Goal: Information Seeking & Learning: Find specific fact

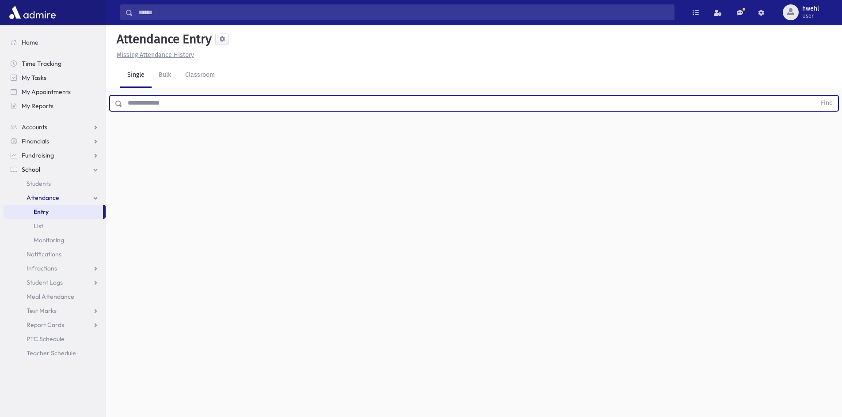
click at [171, 99] on input "text" at bounding box center [468, 103] width 693 height 16
type input "*****"
click at [815, 96] on button "Find" at bounding box center [826, 103] width 23 height 15
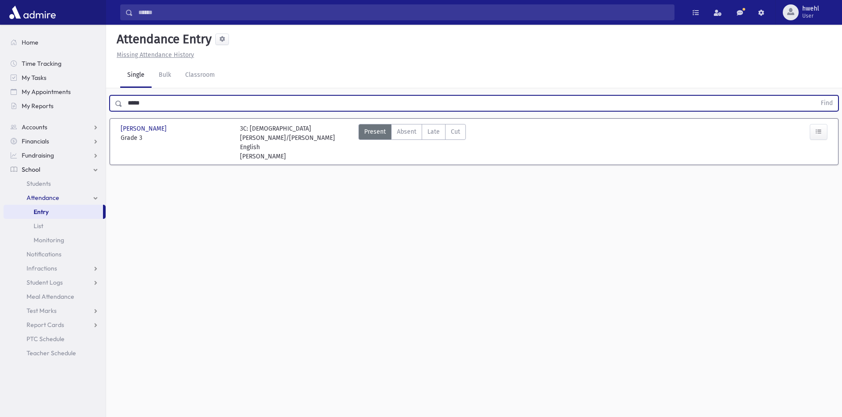
click at [30, 167] on span "School" at bounding box center [31, 170] width 19 height 8
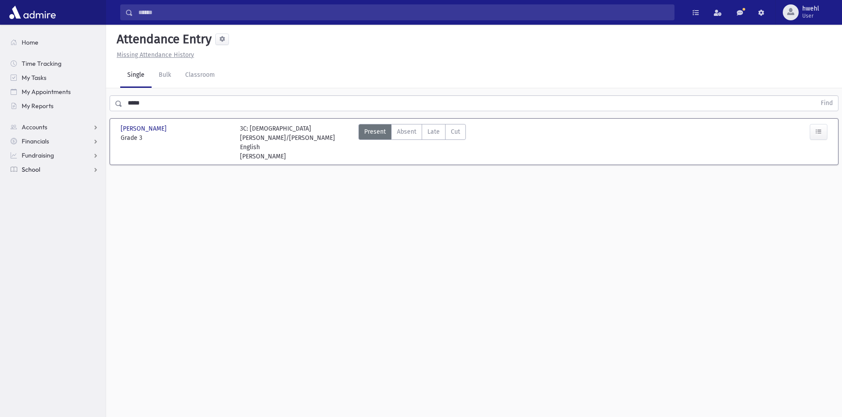
click at [33, 168] on span "School" at bounding box center [31, 170] width 19 height 8
click at [35, 180] on span "Students" at bounding box center [39, 184] width 24 height 8
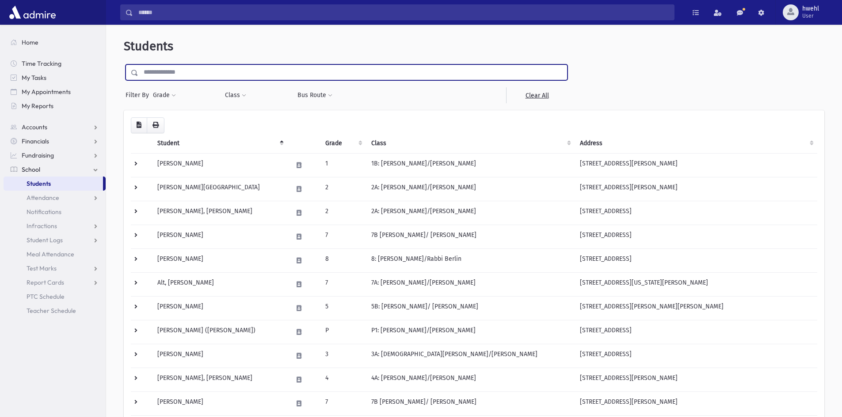
click at [159, 73] on input "text" at bounding box center [352, 72] width 429 height 16
type input "*****"
click at [124, 64] on input "submit" at bounding box center [136, 70] width 25 height 12
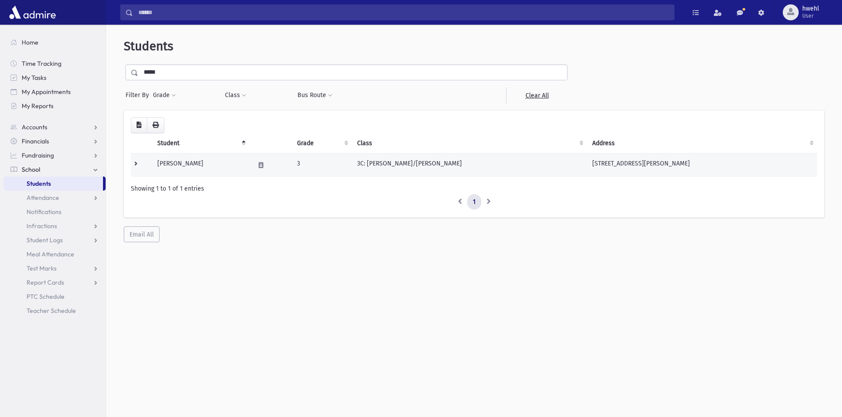
click at [214, 164] on td "Simon, Avromi" at bounding box center [200, 165] width 97 height 24
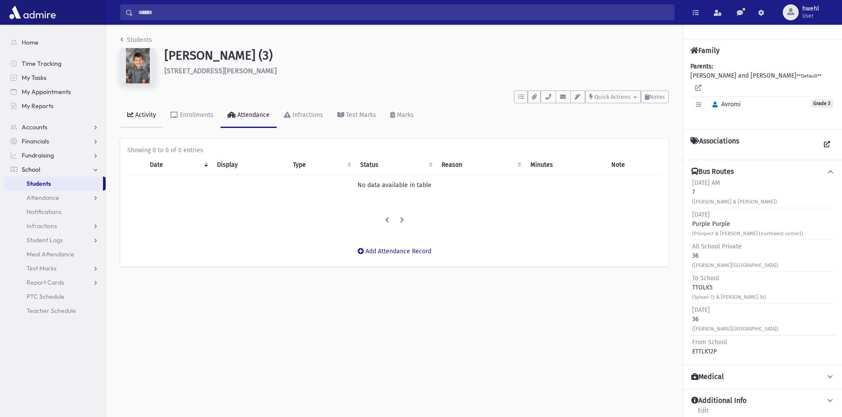
click at [141, 118] on div "Activity" at bounding box center [144, 115] width 23 height 8
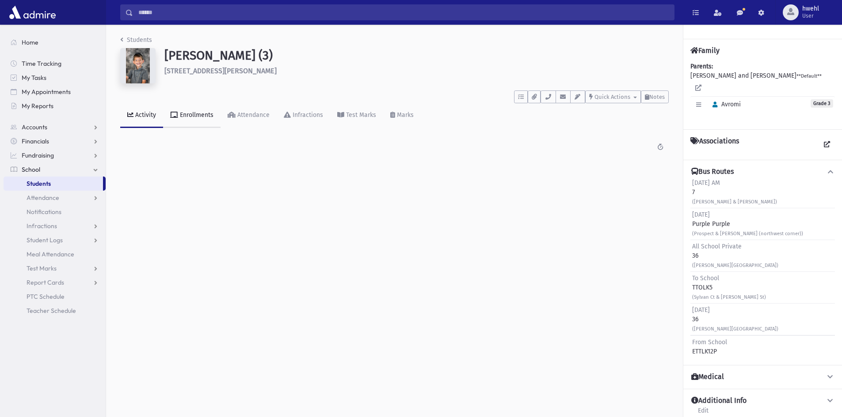
click at [202, 117] on div "Enrollments" at bounding box center [195, 115] width 35 height 8
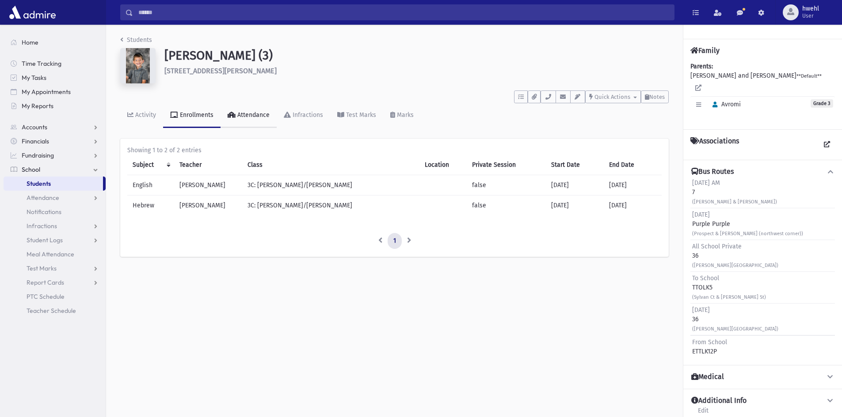
click at [254, 114] on div "Attendance" at bounding box center [252, 115] width 34 height 8
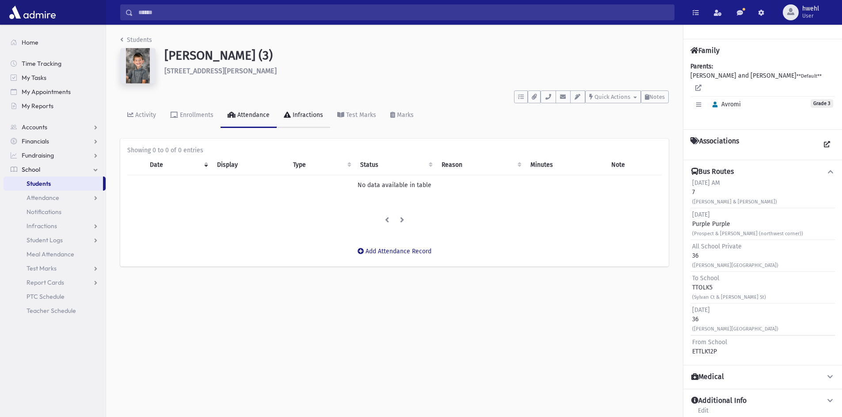
click at [310, 114] on div "Infractions" at bounding box center [307, 115] width 32 height 8
click at [349, 113] on div "Test Marks" at bounding box center [360, 115] width 32 height 8
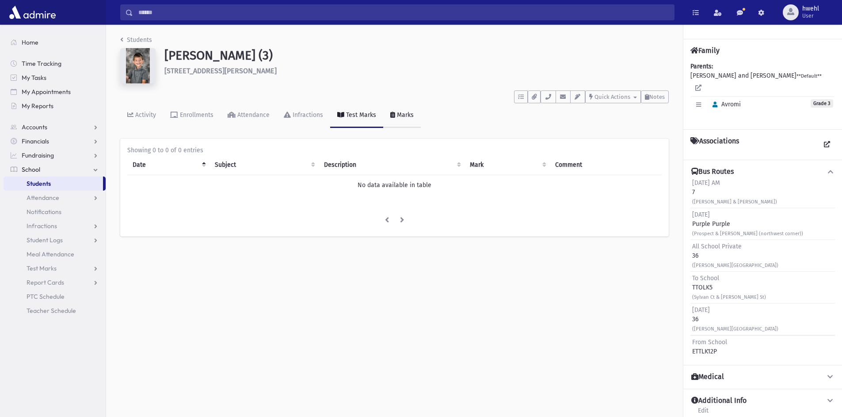
click at [402, 113] on div "Marks" at bounding box center [404, 115] width 19 height 8
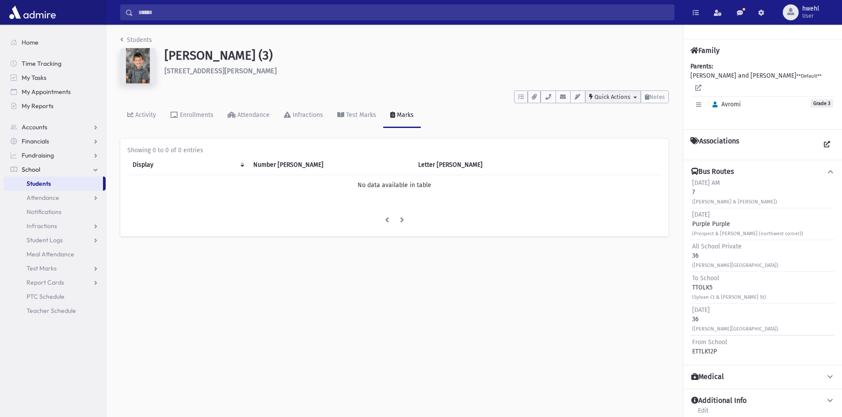
click at [597, 98] on span "Quick Actions" at bounding box center [612, 97] width 36 height 7
click at [537, 125] on div "Activity Enrollments Attendance Infractions Test Marks Marks" at bounding box center [394, 119] width 548 height 32
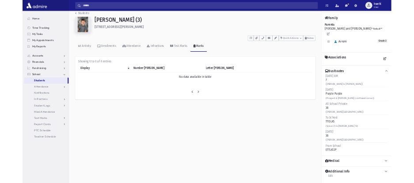
scroll to position [20, 0]
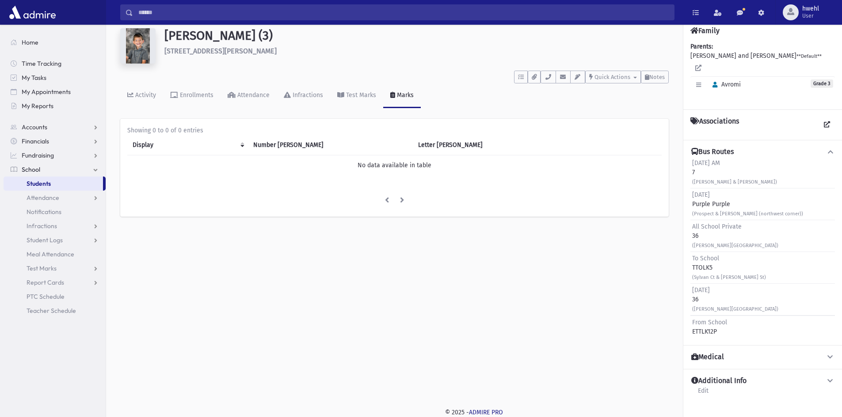
click at [725, 148] on h4 "Bus Routes" at bounding box center [712, 152] width 42 height 9
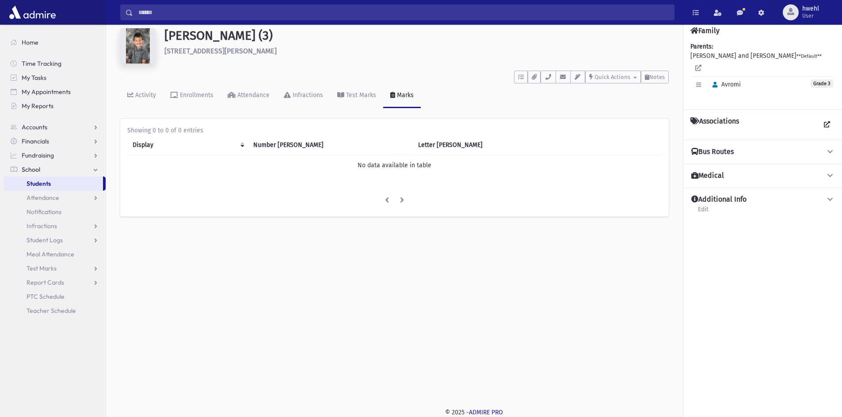
click at [725, 148] on h4 "Bus Routes" at bounding box center [712, 152] width 42 height 9
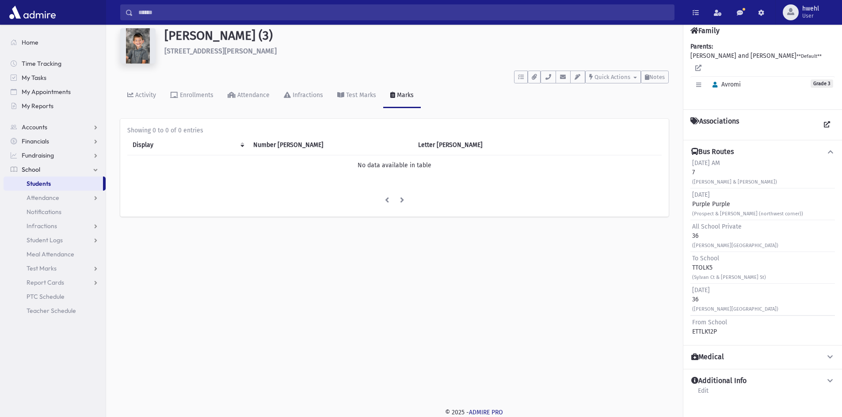
drag, startPoint x: 709, startPoint y: 296, endPoint x: 706, endPoint y: 292, distance: 5.2
click at [709, 304] on div "(Murray St & Prospect St)" at bounding box center [735, 308] width 86 height 9
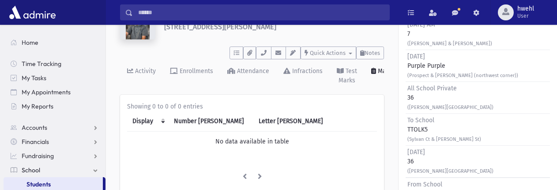
scroll to position [144, 0]
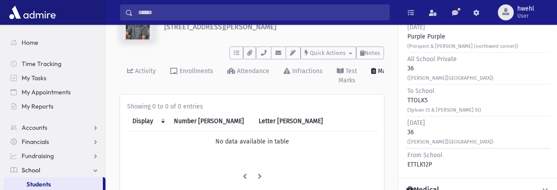
click at [486, 100] on div "To School TTOLK5 (Sylvan Ct & Williams St)" at bounding box center [478, 100] width 144 height 32
click at [417, 90] on div "To School TTOLK5 (Sylvan Ct & Williams St)" at bounding box center [445, 100] width 74 height 28
drag, startPoint x: 417, startPoint y: 90, endPoint x: 425, endPoint y: 87, distance: 8.1
click at [424, 87] on div "To School TTOLK5 (Sylvan Ct & Williams St)" at bounding box center [445, 100] width 74 height 28
click at [425, 87] on span "To School" at bounding box center [421, 91] width 27 height 8
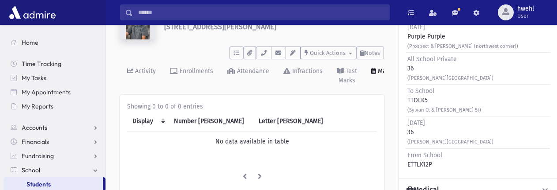
click at [425, 87] on span "To School" at bounding box center [421, 91] width 27 height 8
click at [426, 87] on span "To School" at bounding box center [421, 91] width 27 height 8
drag, startPoint x: 444, startPoint y: 93, endPoint x: 452, endPoint y: 99, distance: 9.6
click at [452, 99] on div "To School TTOLK5 (Sylvan Ct & Williams St)" at bounding box center [445, 100] width 74 height 28
click at [466, 98] on div "To School TTOLK5 (Sylvan Ct & Williams St)" at bounding box center [478, 100] width 144 height 32
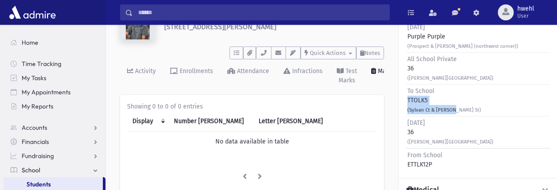
drag, startPoint x: 450, startPoint y: 99, endPoint x: 439, endPoint y: 89, distance: 14.7
click at [439, 89] on div "To School TTOLK5 (Sylvan Ct & Williams St)" at bounding box center [445, 100] width 74 height 28
click at [440, 89] on div "To School TTOLK5 (Sylvan Ct & Williams St)" at bounding box center [445, 100] width 74 height 28
drag, startPoint x: 424, startPoint y: 91, endPoint x: 413, endPoint y: 80, distance: 15.9
click at [409, 86] on div "To School TTOLK5 (Sylvan Ct & Williams St)" at bounding box center [445, 100] width 74 height 28
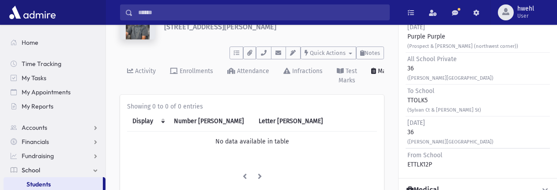
click at [417, 95] on div "To School TTOLK5 (Sylvan Ct & Williams St)" at bounding box center [445, 100] width 74 height 28
drag, startPoint x: 434, startPoint y: 102, endPoint x: 412, endPoint y: 86, distance: 27.2
click at [412, 86] on div "To School TTOLK5 (Sylvan Ct & Williams St)" at bounding box center [445, 100] width 74 height 28
click at [409, 84] on div "To School TTOLK5 (Sylvan Ct & Williams St)" at bounding box center [478, 100] width 144 height 32
drag, startPoint x: 432, startPoint y: 92, endPoint x: 402, endPoint y: 80, distance: 32.1
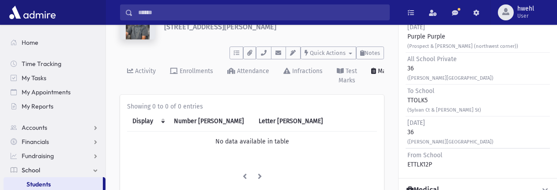
click at [402, 81] on div "Bus Routes Sunday AM 7 (Williams & Sylvan) Sunday Purple Purple (Prospect & Wil…" at bounding box center [478, 74] width 159 height 205
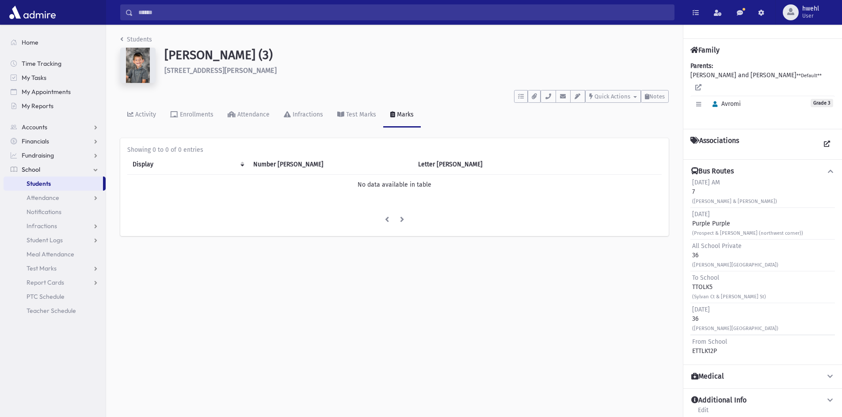
scroll to position [0, 0]
